Goal: Task Accomplishment & Management: Manage account settings

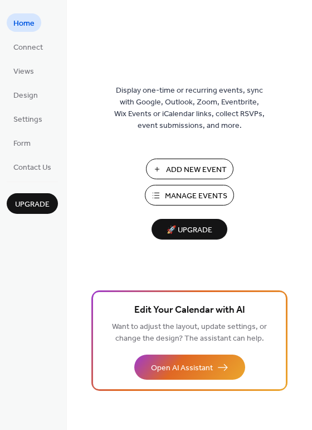
click at [191, 194] on span "Manage Events" at bounding box center [196, 196] width 62 height 12
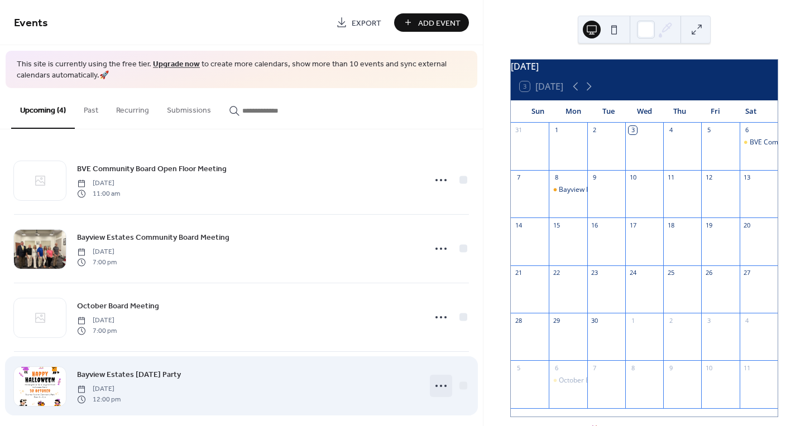
click at [442, 387] on icon at bounding box center [441, 386] width 18 height 18
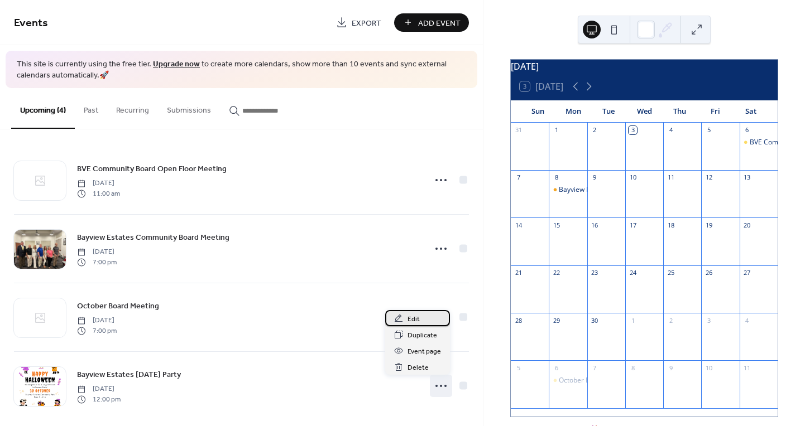
click at [417, 321] on span "Edit" at bounding box center [413, 320] width 12 height 12
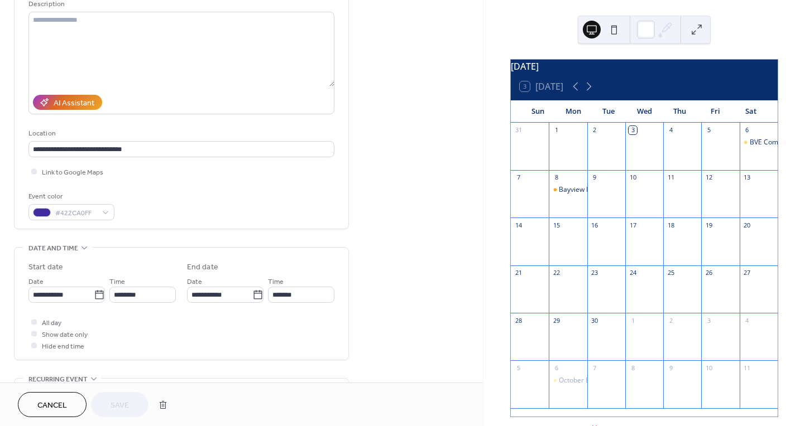
scroll to position [117, 0]
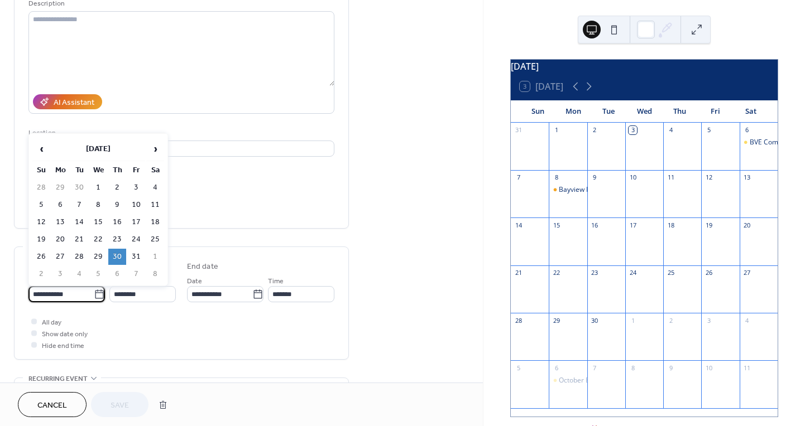
click at [66, 294] on input "**********" at bounding box center [60, 294] width 65 height 16
click at [151, 238] on td "25" at bounding box center [155, 240] width 18 height 16
type input "**********"
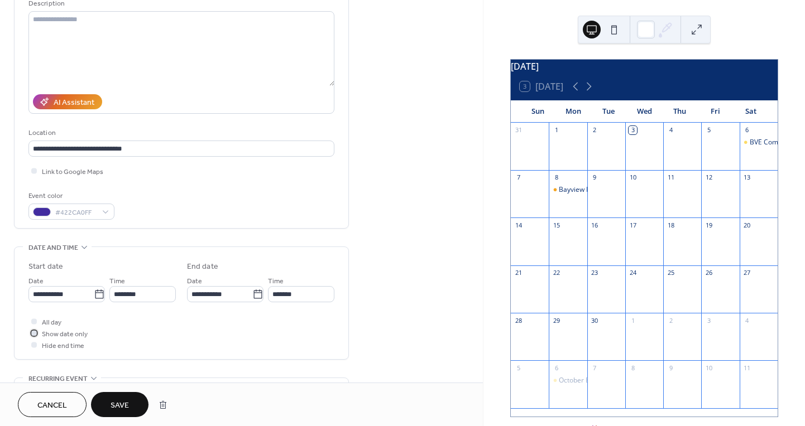
click at [33, 334] on div at bounding box center [34, 333] width 6 height 6
click at [118, 406] on span "Save" at bounding box center [119, 406] width 18 height 12
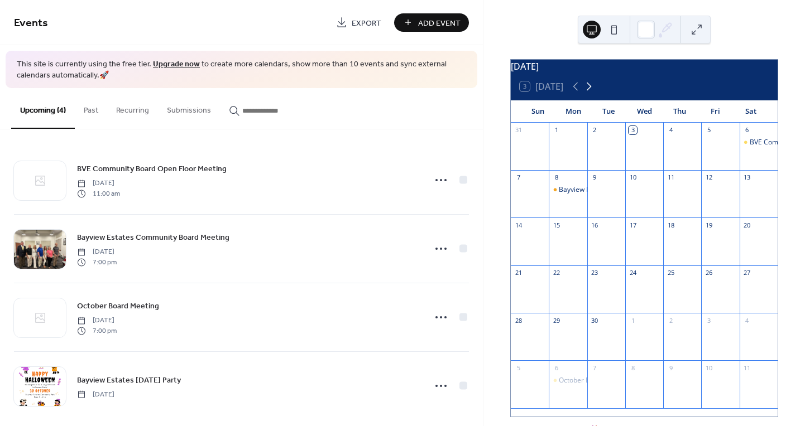
click at [591, 93] on icon at bounding box center [588, 86] width 13 height 13
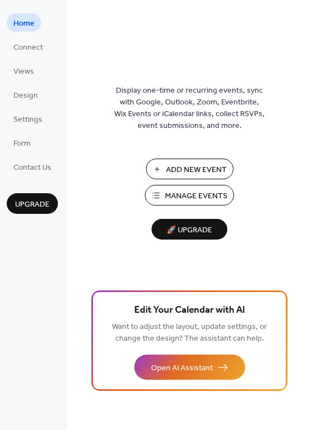
click at [180, 199] on span "Manage Events" at bounding box center [196, 196] width 62 height 12
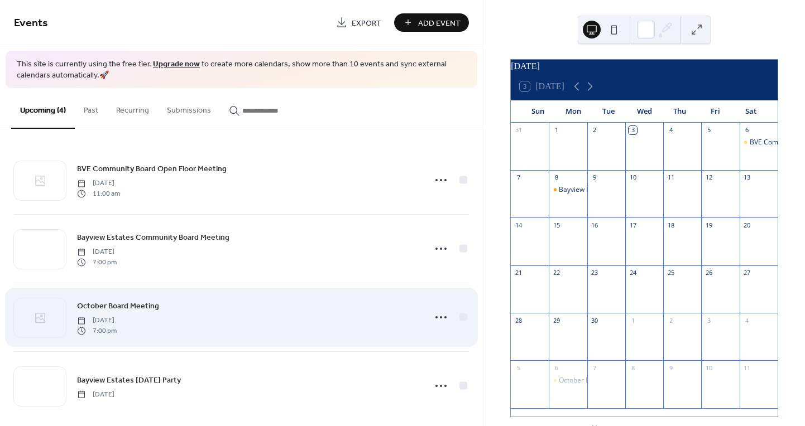
scroll to position [11, 0]
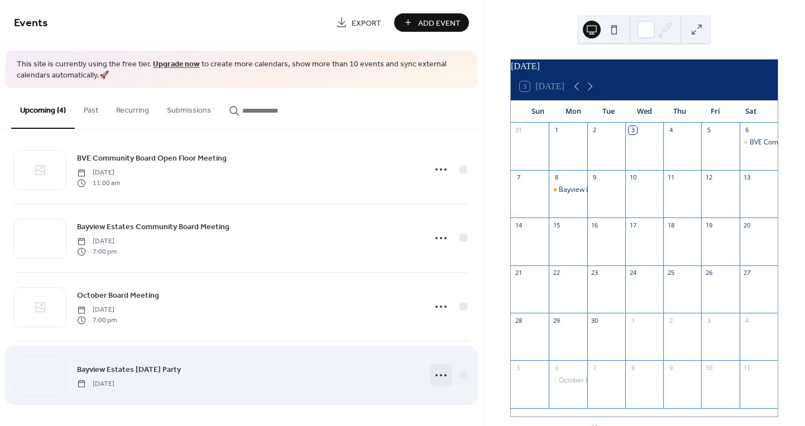
click at [441, 376] on icon at bounding box center [441, 376] width 18 height 18
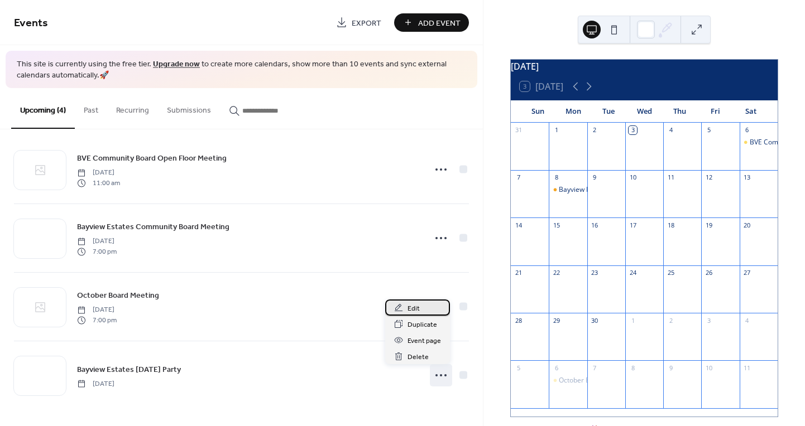
click at [413, 306] on span "Edit" at bounding box center [413, 309] width 12 height 12
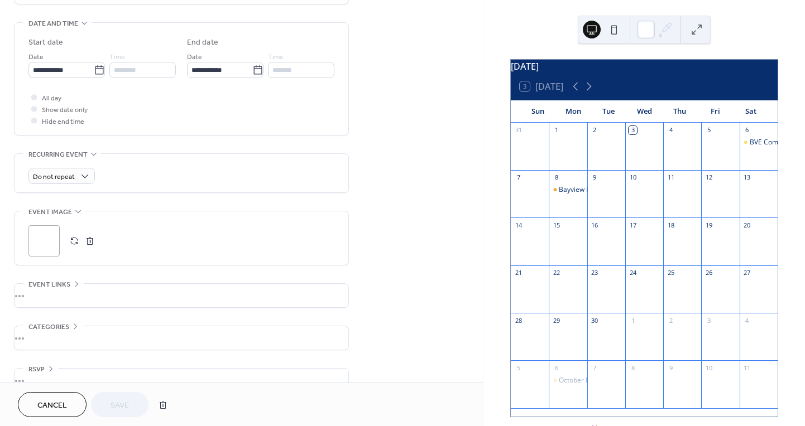
scroll to position [362, 0]
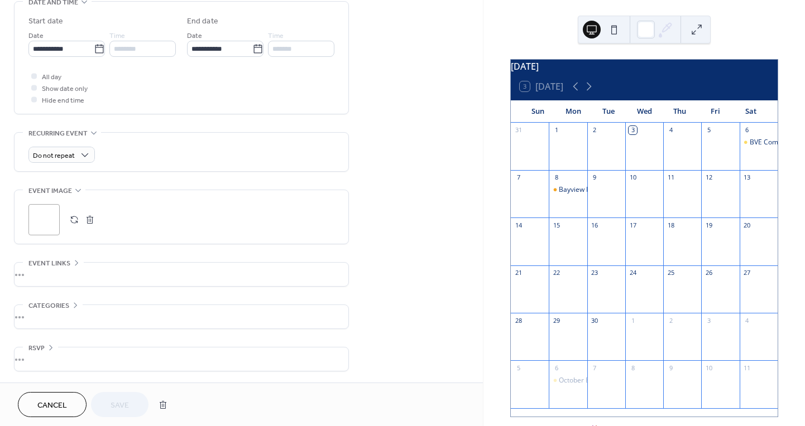
click at [41, 218] on div ";" at bounding box center [43, 219] width 31 height 31
click at [131, 411] on button "Save" at bounding box center [119, 404] width 57 height 25
